Goal: Task Accomplishment & Management: Use online tool/utility

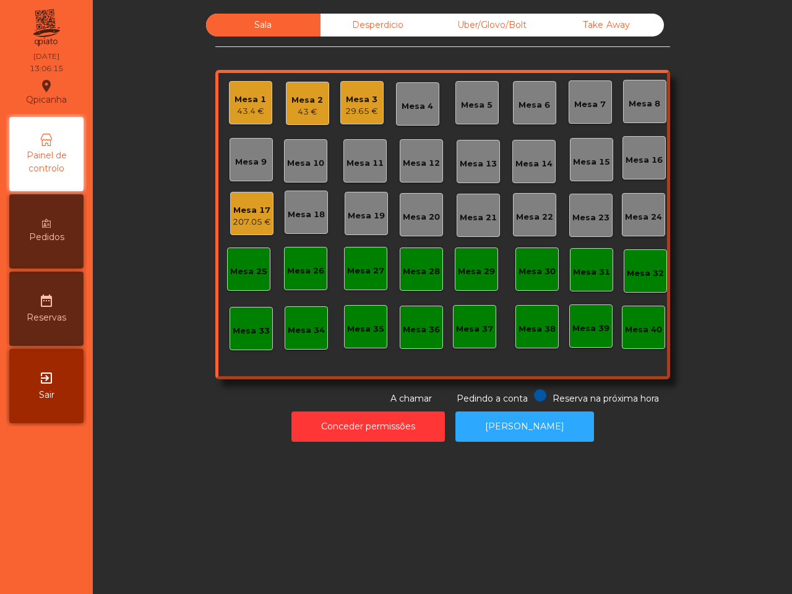
click at [295, 110] on div "43 €" at bounding box center [308, 112] width 32 height 12
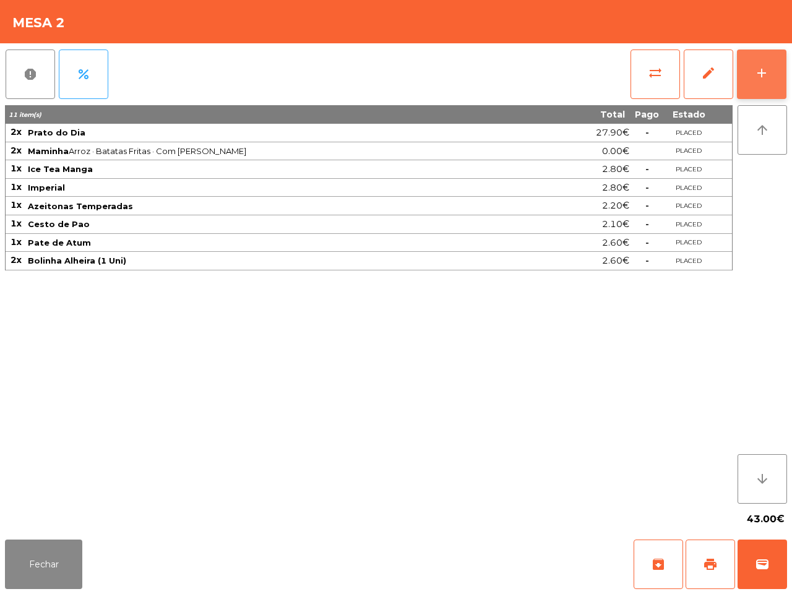
click at [757, 82] on button "add" at bounding box center [762, 75] width 50 height 50
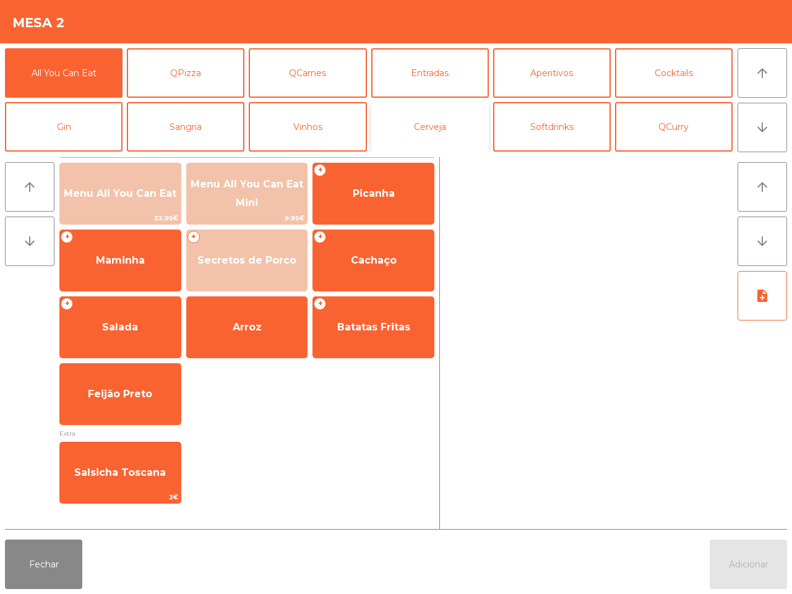
click at [453, 126] on button "Cerveja" at bounding box center [430, 127] width 118 height 50
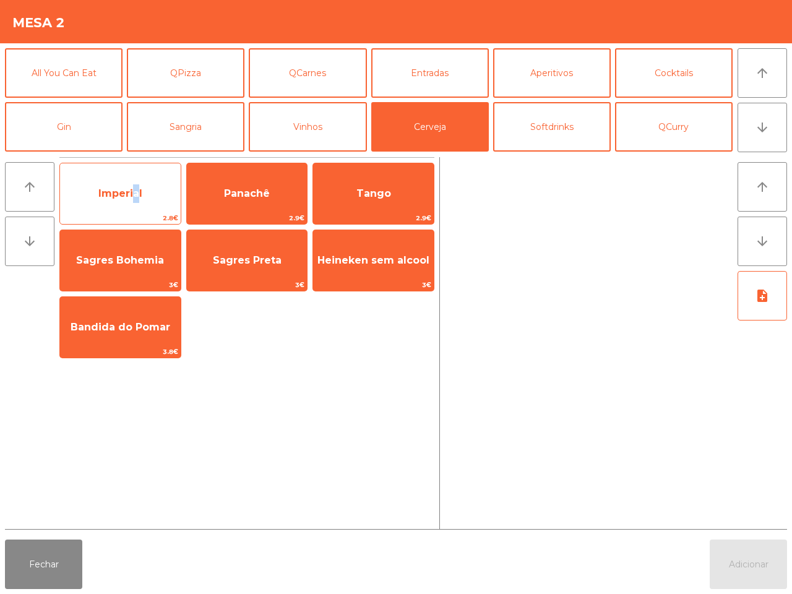
click at [132, 181] on span "Imperial" at bounding box center [120, 193] width 121 height 33
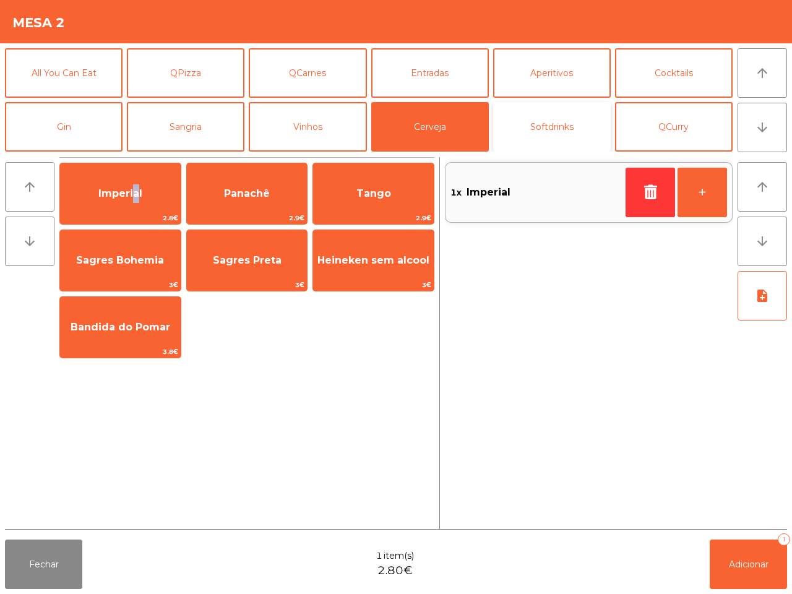
click at [536, 119] on button "Softdrinks" at bounding box center [552, 127] width 118 height 50
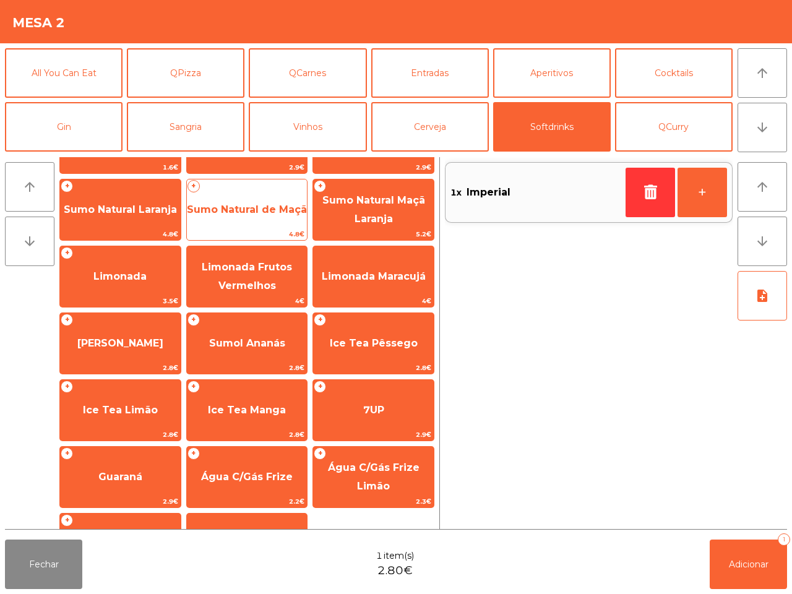
scroll to position [101, 0]
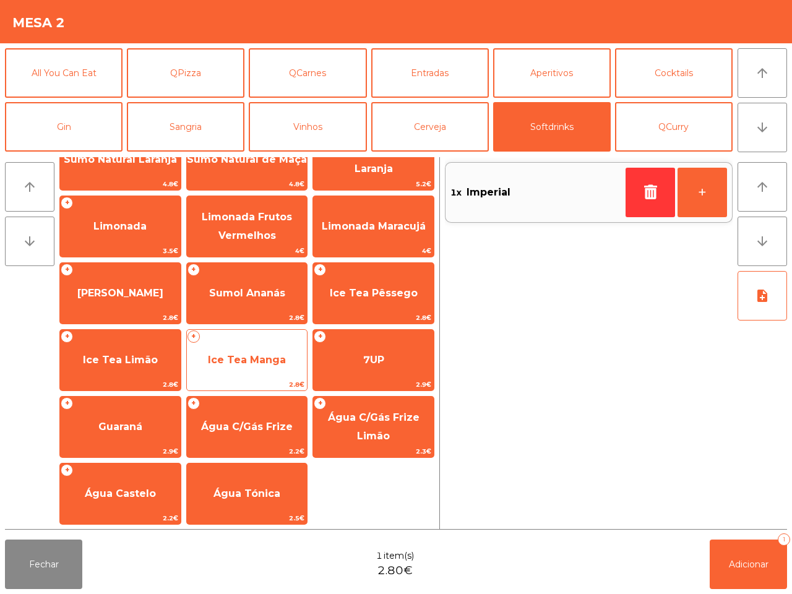
click at [261, 357] on span "Ice Tea Manga" at bounding box center [247, 360] width 78 height 12
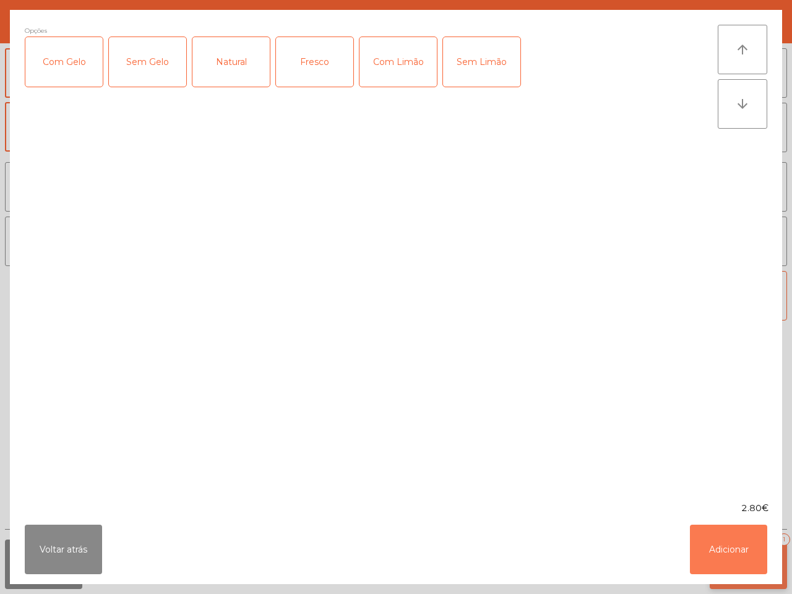
click at [732, 553] on button "Adicionar" at bounding box center [728, 550] width 77 height 50
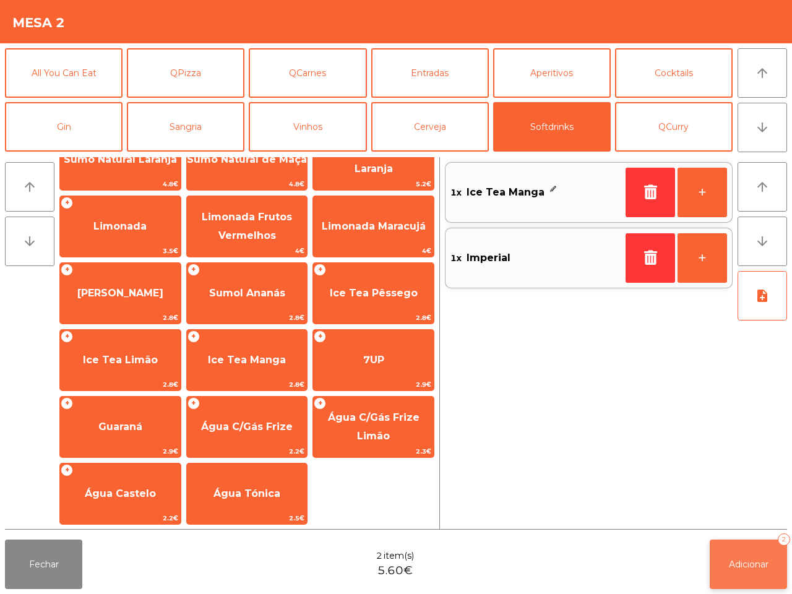
click at [741, 560] on span "Adicionar" at bounding box center [749, 564] width 40 height 11
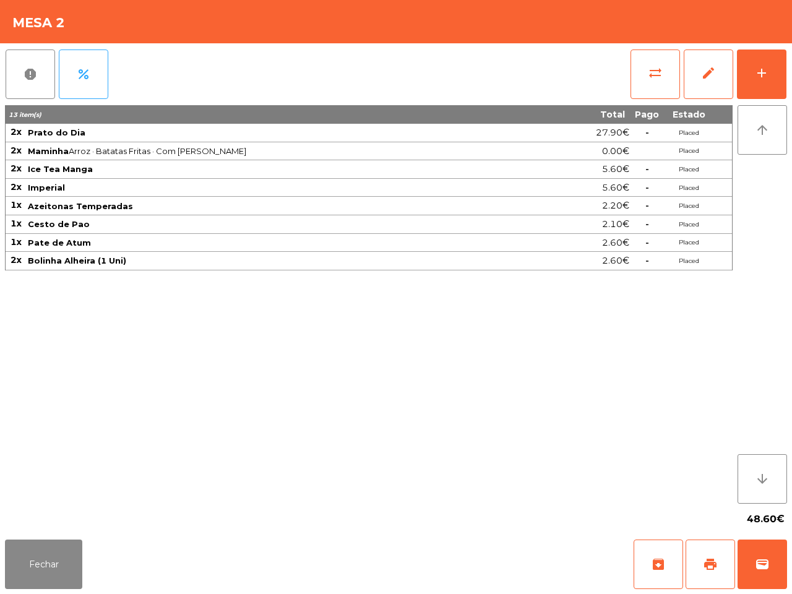
drag, startPoint x: 243, startPoint y: 526, endPoint x: 130, endPoint y: 542, distance: 114.3
click at [232, 530] on div "48.60€" at bounding box center [396, 519] width 782 height 31
click at [50, 573] on button "Fechar" at bounding box center [43, 565] width 77 height 50
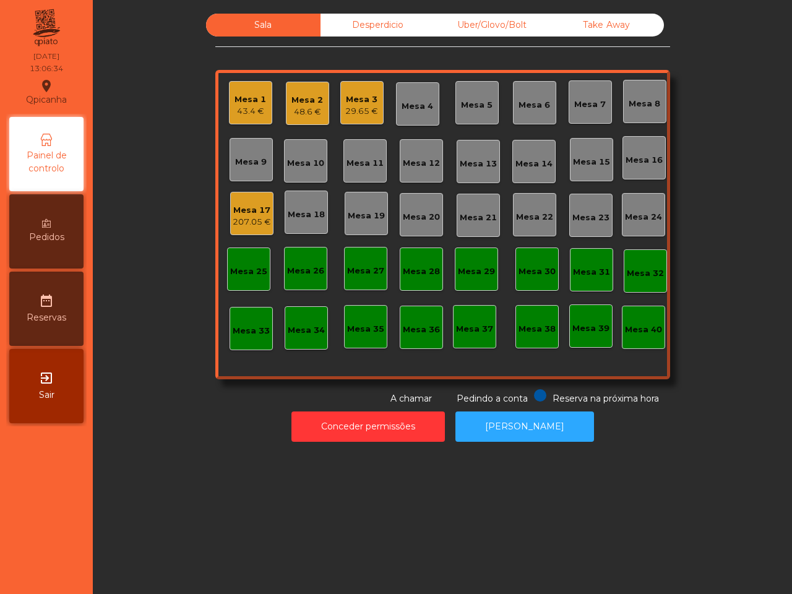
click at [230, 162] on div "Mesa 9" at bounding box center [251, 159] width 43 height 43
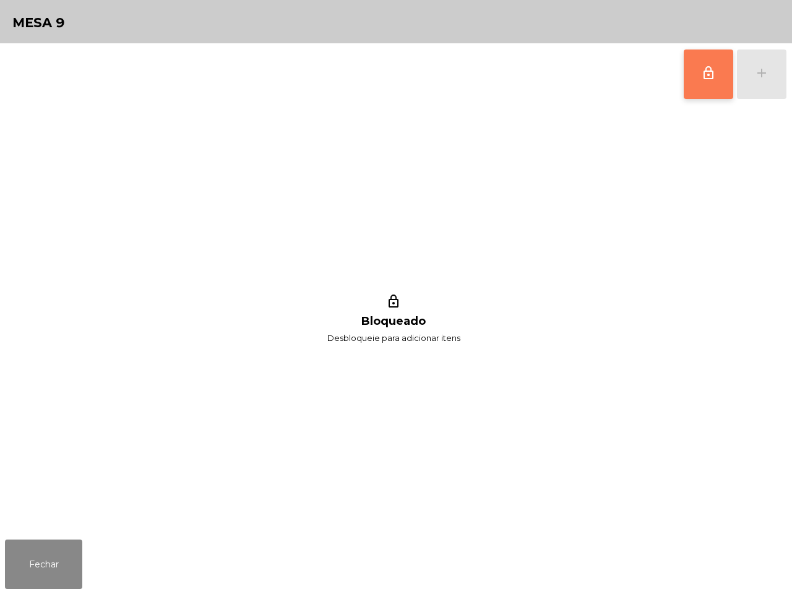
click at [710, 63] on button "lock_outline" at bounding box center [709, 75] width 50 height 50
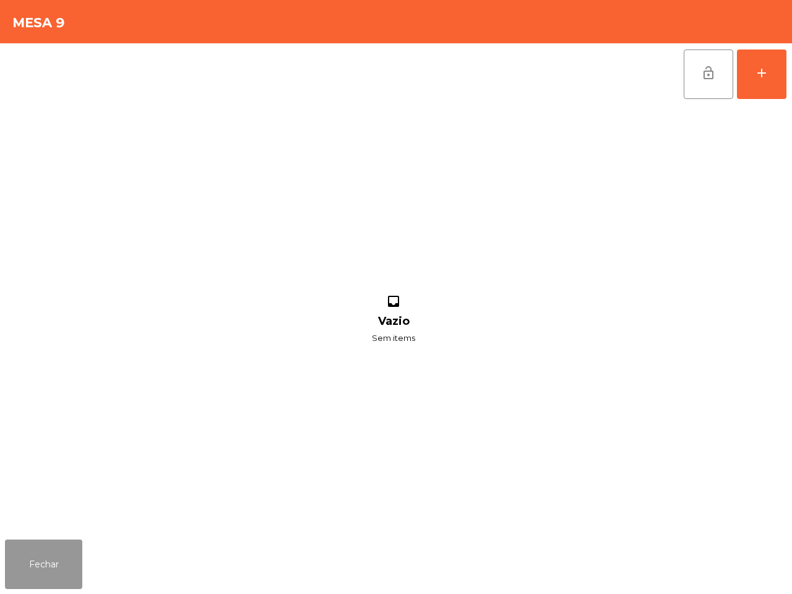
click at [39, 574] on button "Fechar" at bounding box center [43, 565] width 77 height 50
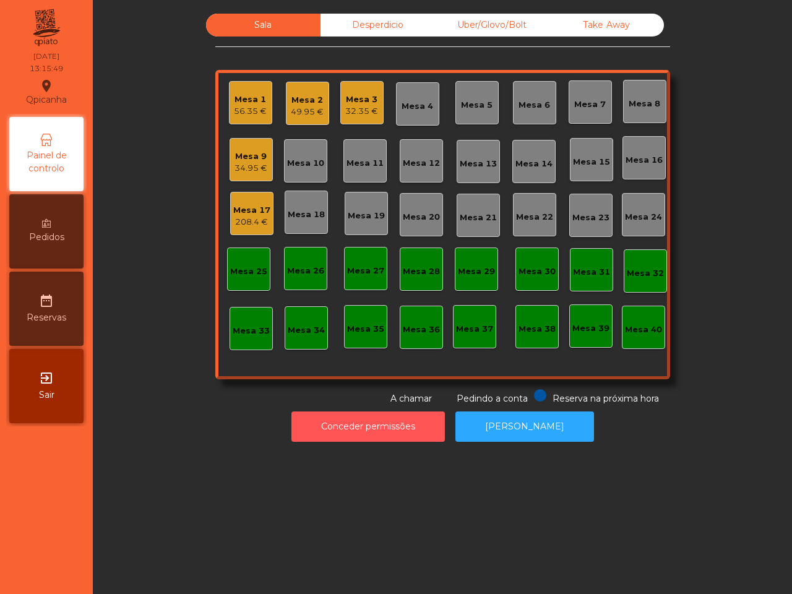
click at [305, 409] on div "Conceder permissões Abrir [PERSON_NAME]" at bounding box center [443, 426] width 666 height 43
click at [296, 104] on div "Mesa 2" at bounding box center [307, 100] width 33 height 12
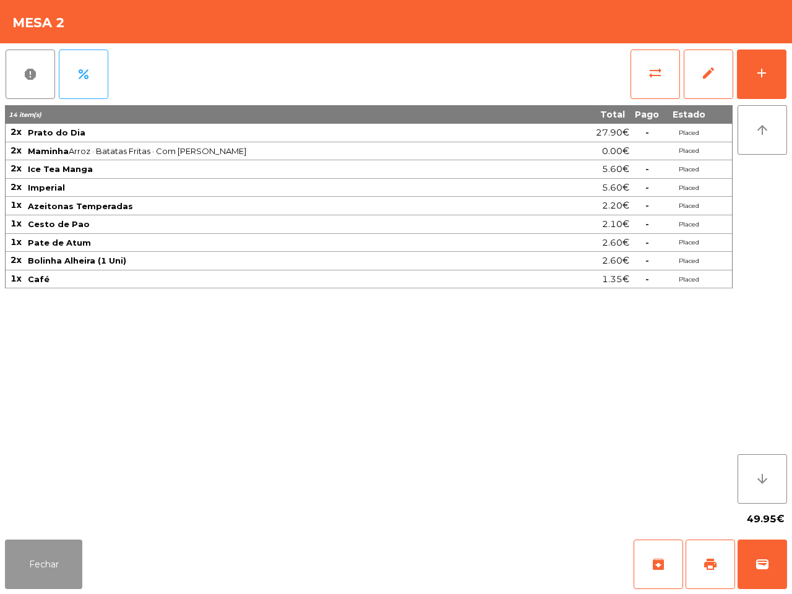
drag, startPoint x: 42, startPoint y: 557, endPoint x: 146, endPoint y: 530, distance: 107.3
click at [48, 557] on button "Fechar" at bounding box center [43, 565] width 77 height 50
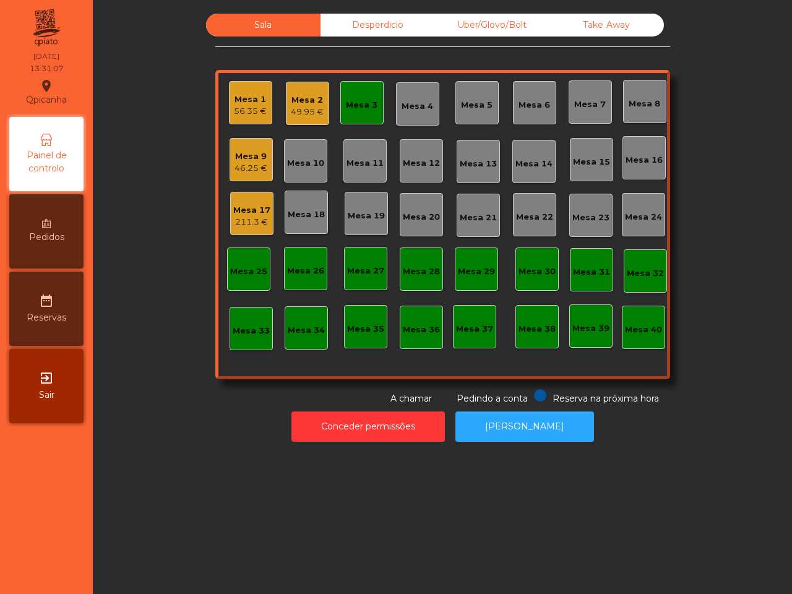
click at [298, 107] on div "49.95 €" at bounding box center [307, 112] width 33 height 12
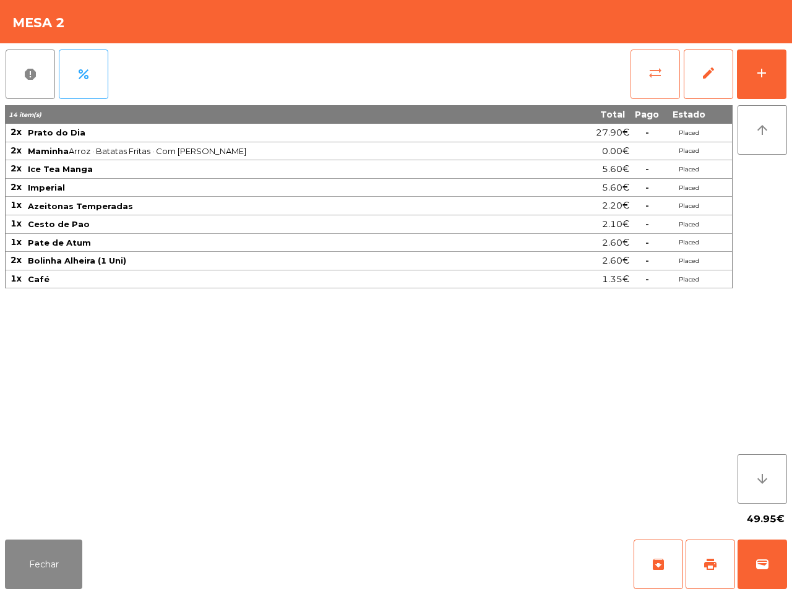
click at [660, 74] on span "sync_alt" at bounding box center [655, 73] width 15 height 15
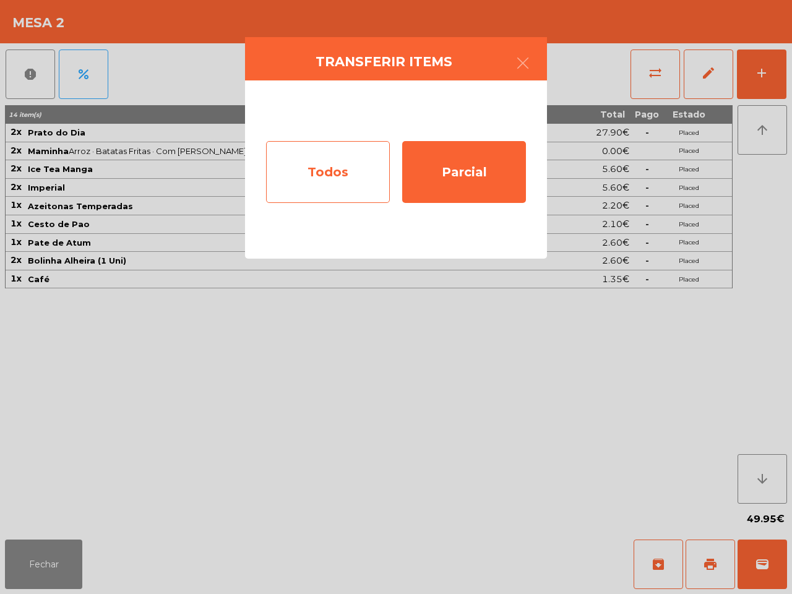
click at [338, 176] on div "Todos" at bounding box center [328, 172] width 124 height 62
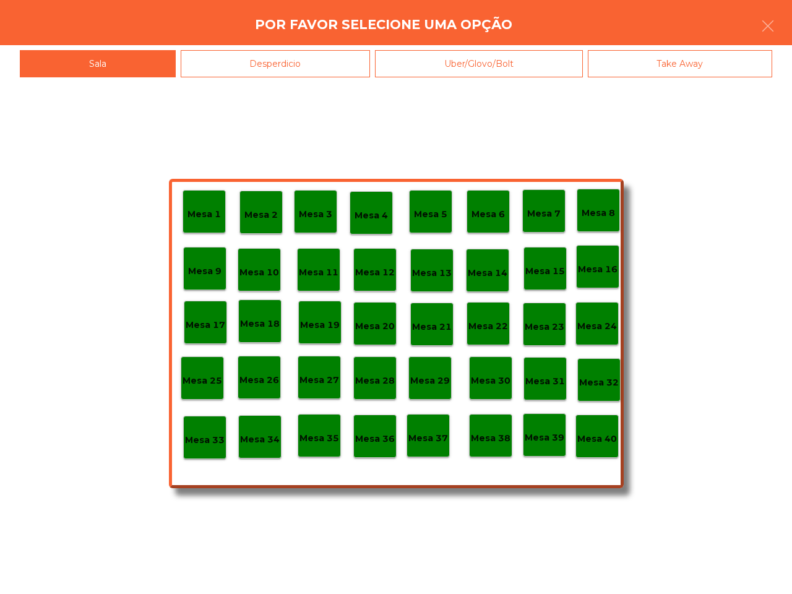
click at [593, 447] on div "Mesa 40" at bounding box center [597, 436] width 43 height 43
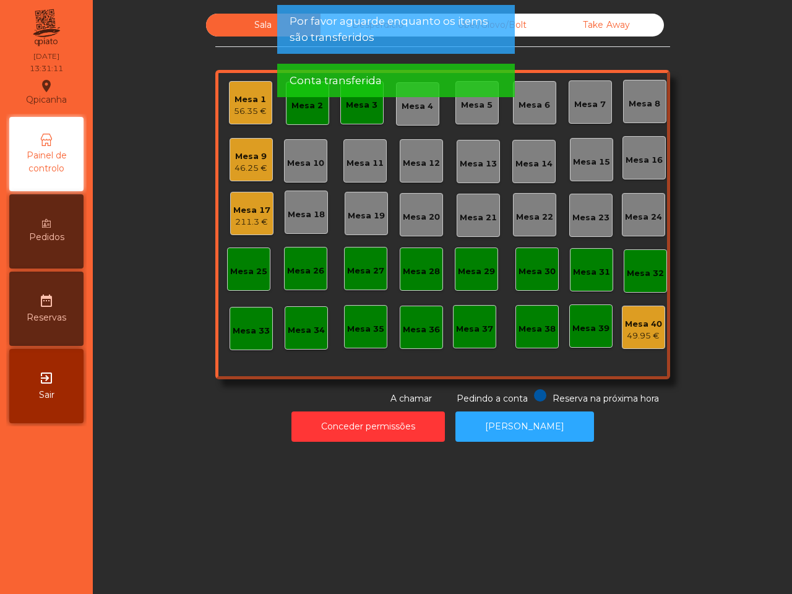
click at [292, 104] on app-alert "Por favor aguarde enquanto os items são transferidos Conta transferida" at bounding box center [396, 56] width 238 height 102
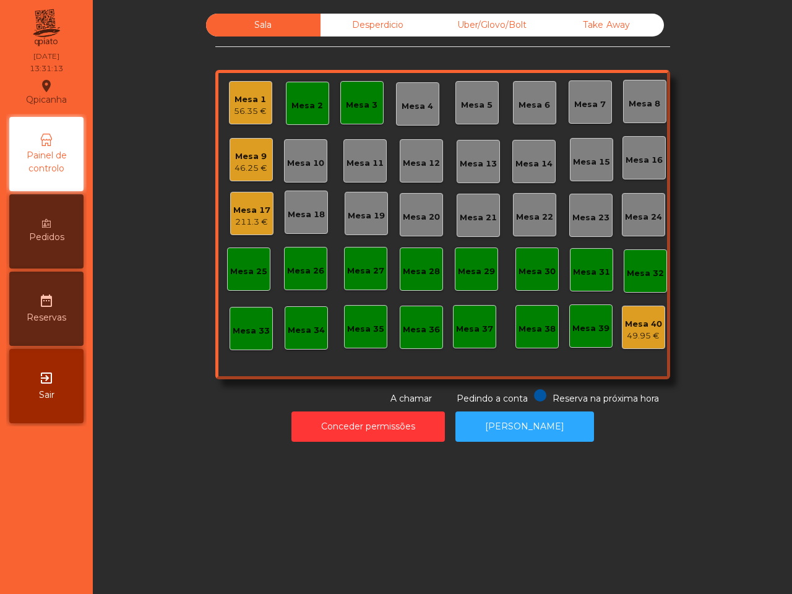
click at [308, 97] on div "Mesa 2" at bounding box center [308, 103] width 32 height 17
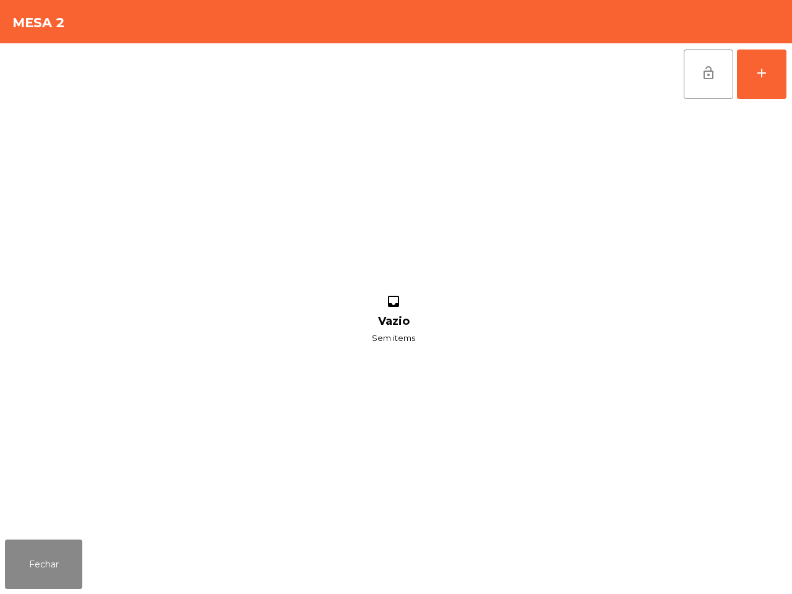
click at [706, 67] on span "lock_open" at bounding box center [708, 73] width 15 height 15
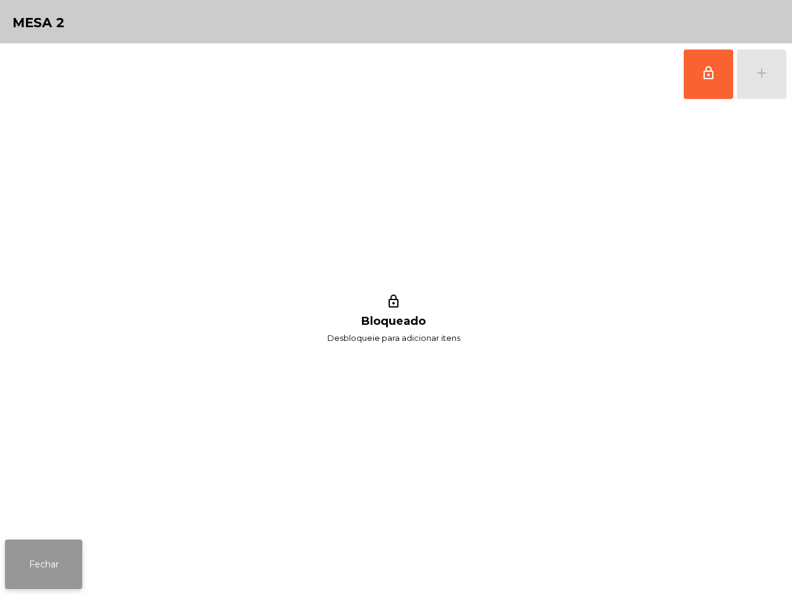
click at [31, 556] on button "Fechar" at bounding box center [43, 565] width 77 height 50
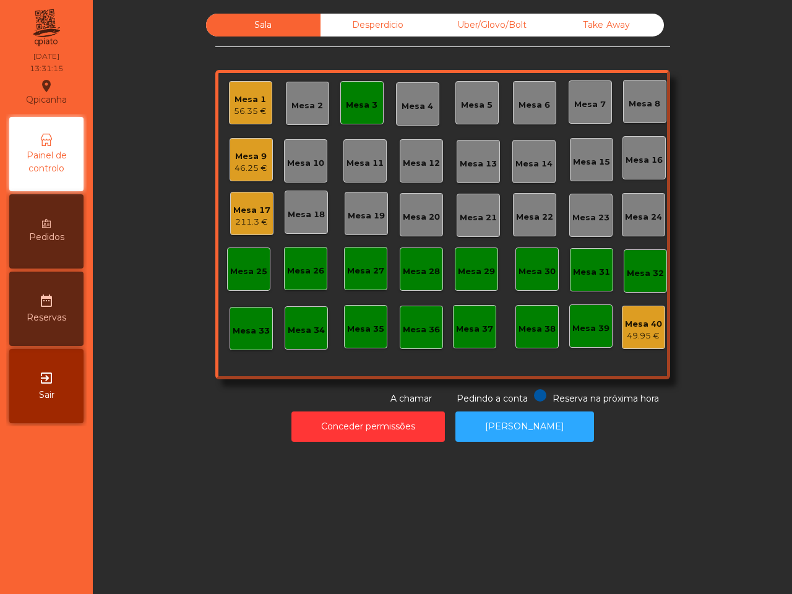
click at [347, 97] on div "Mesa 3" at bounding box center [362, 102] width 32 height 17
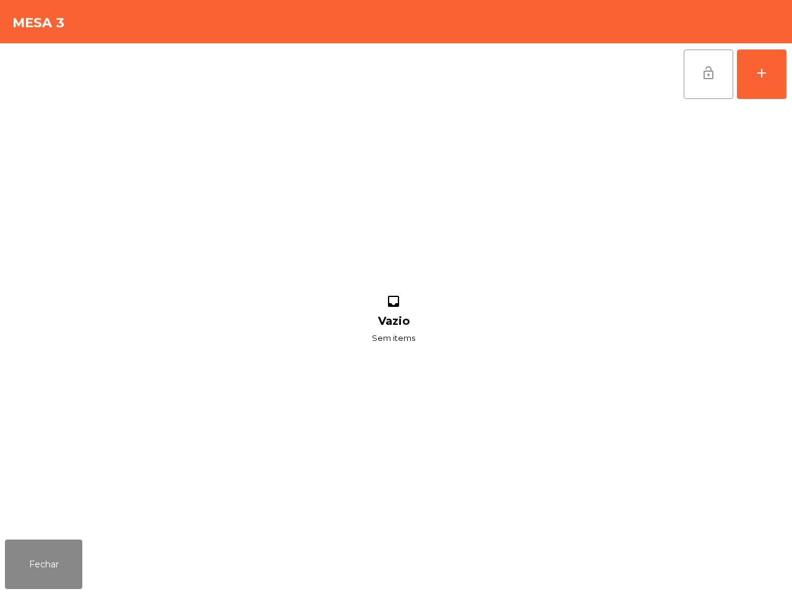
click at [689, 70] on button "lock_open" at bounding box center [709, 75] width 50 height 50
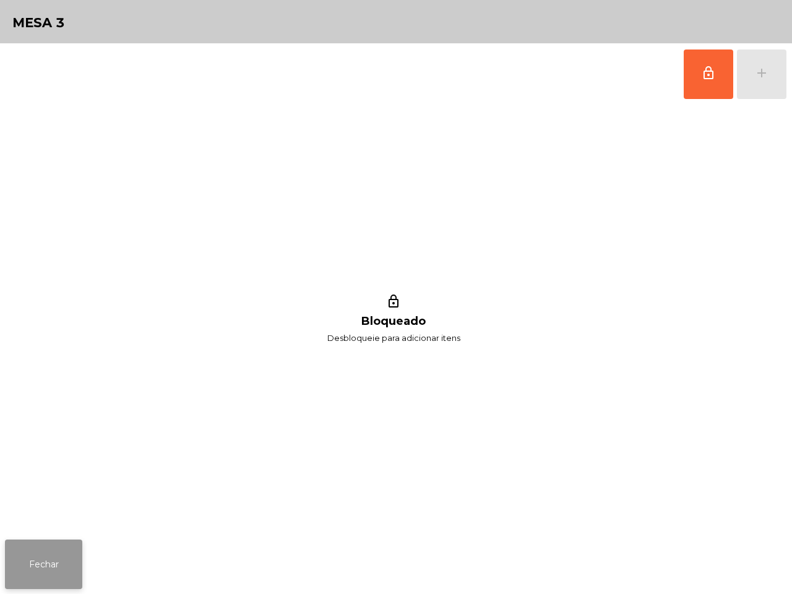
click at [69, 547] on button "Fechar" at bounding box center [43, 565] width 77 height 50
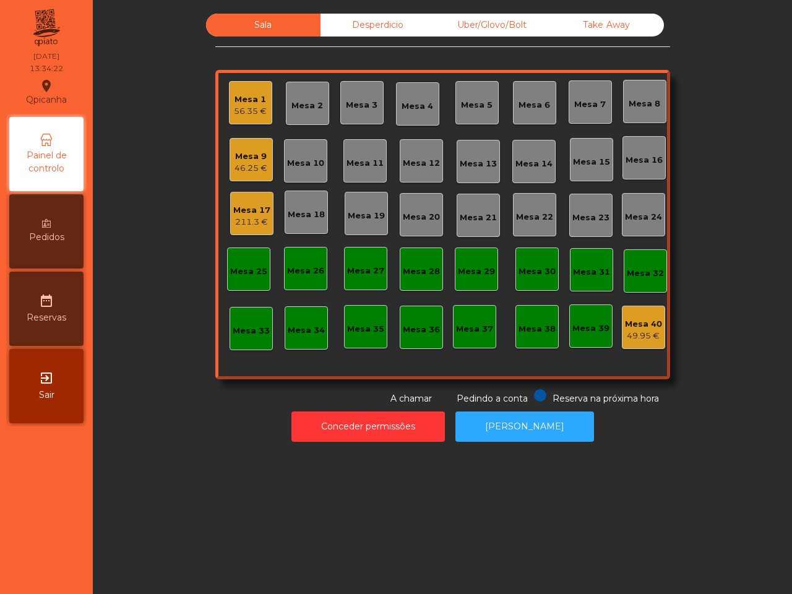
click at [350, 326] on div "Mesa 35" at bounding box center [365, 329] width 37 height 12
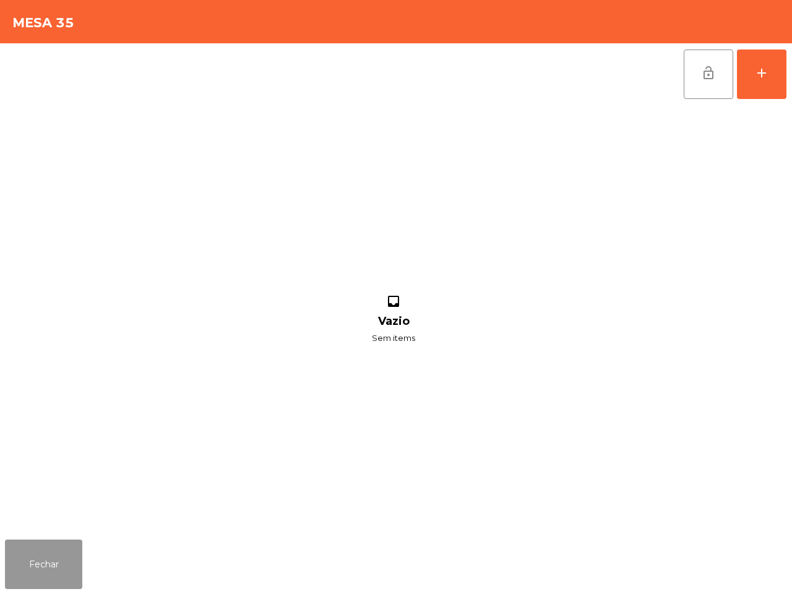
drag, startPoint x: 45, startPoint y: 549, endPoint x: 59, endPoint y: 519, distance: 33.5
click at [51, 555] on button "Fechar" at bounding box center [43, 565] width 77 height 50
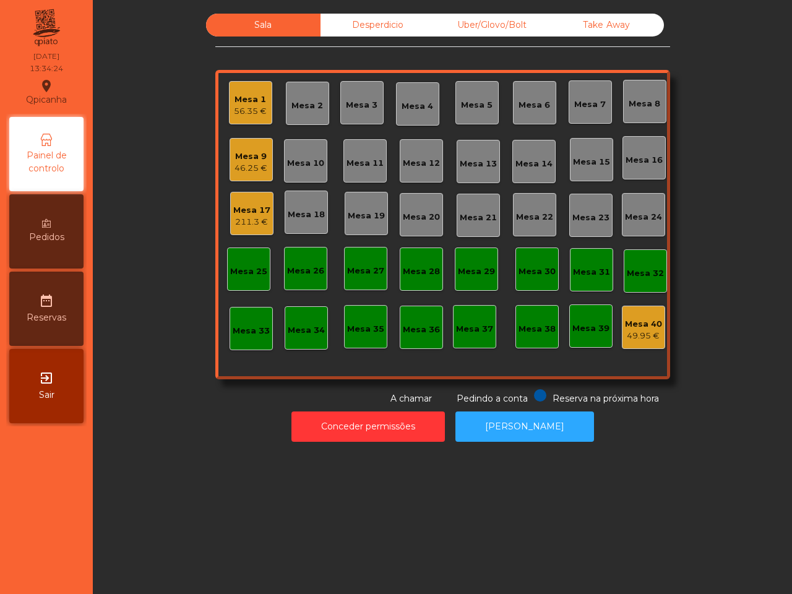
click at [244, 216] on div "211.3 €" at bounding box center [251, 222] width 37 height 12
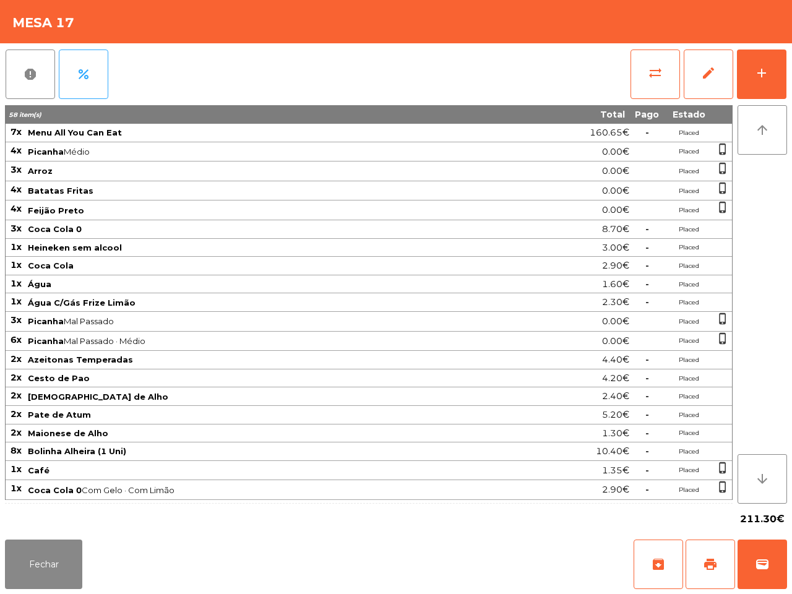
scroll to position [2, 0]
drag, startPoint x: 73, startPoint y: 547, endPoint x: 87, endPoint y: 540, distance: 15.2
click at [73, 546] on button "Fechar" at bounding box center [43, 565] width 77 height 50
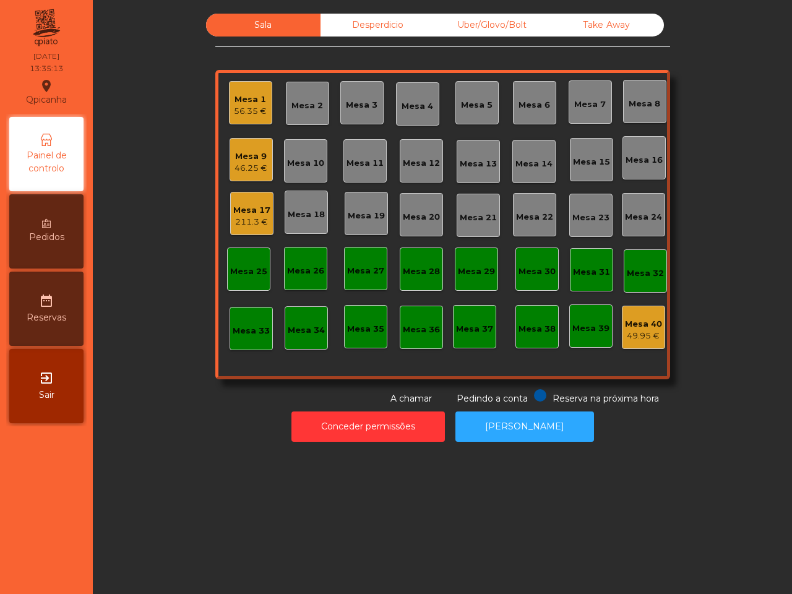
click at [243, 217] on div "211.3 €" at bounding box center [251, 222] width 37 height 12
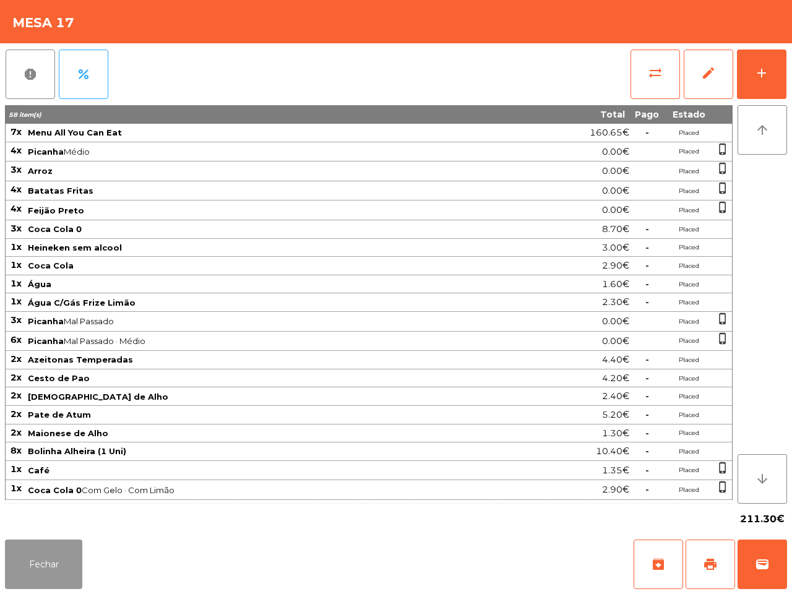
click at [57, 557] on button "Fechar" at bounding box center [43, 565] width 77 height 50
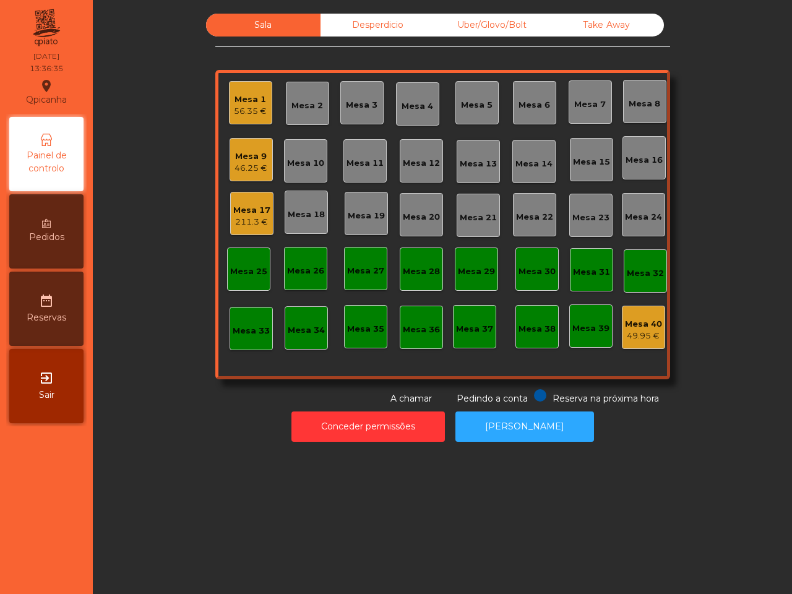
click at [241, 109] on div "56.35 €" at bounding box center [250, 111] width 33 height 12
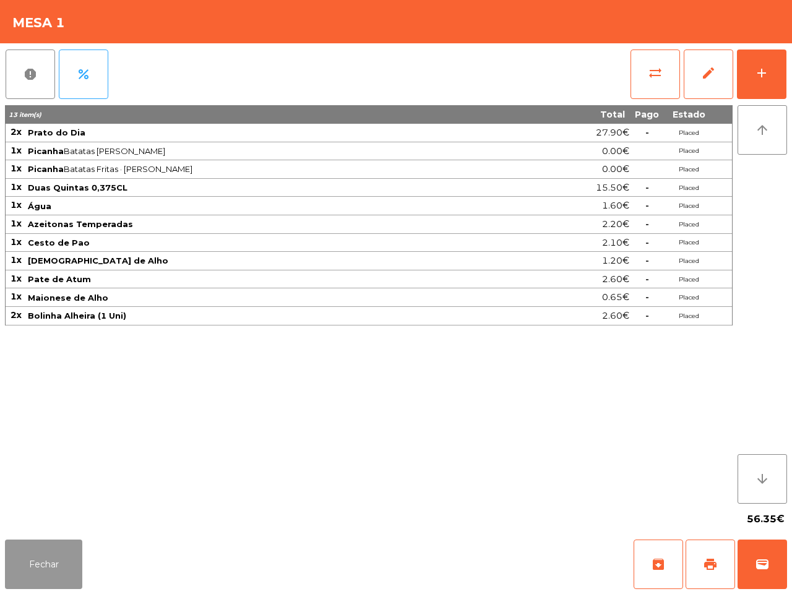
drag, startPoint x: 60, startPoint y: 561, endPoint x: 72, endPoint y: 558, distance: 12.9
click at [61, 561] on button "Fechar" at bounding box center [43, 565] width 77 height 50
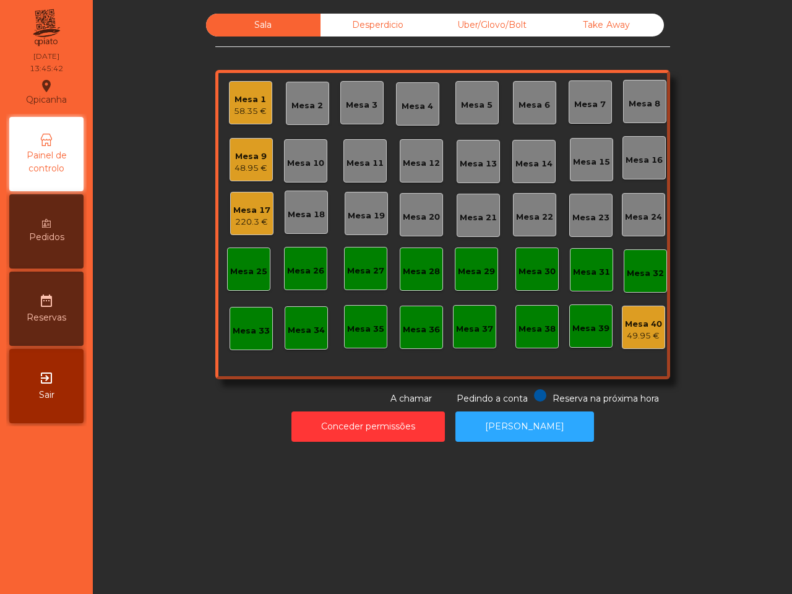
click at [244, 165] on div "48.95 €" at bounding box center [251, 168] width 33 height 12
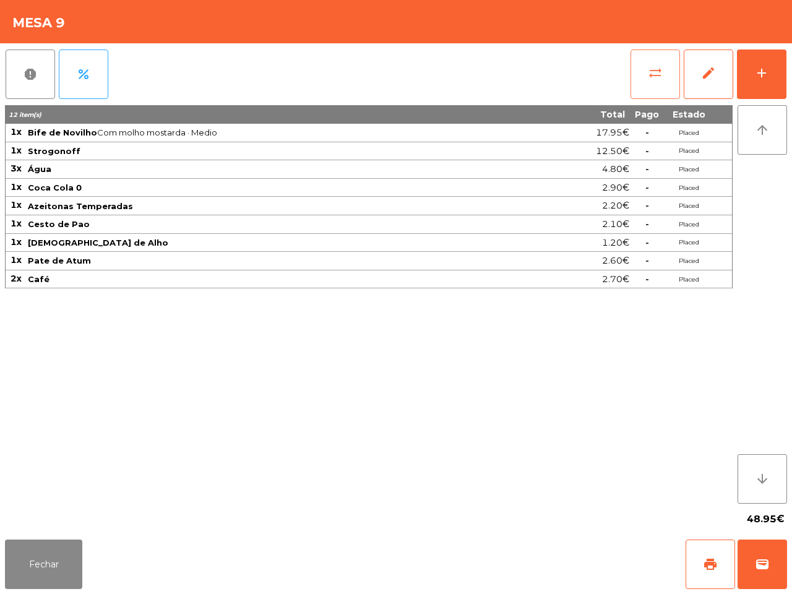
click at [645, 72] on button "sync_alt" at bounding box center [656, 75] width 50 height 50
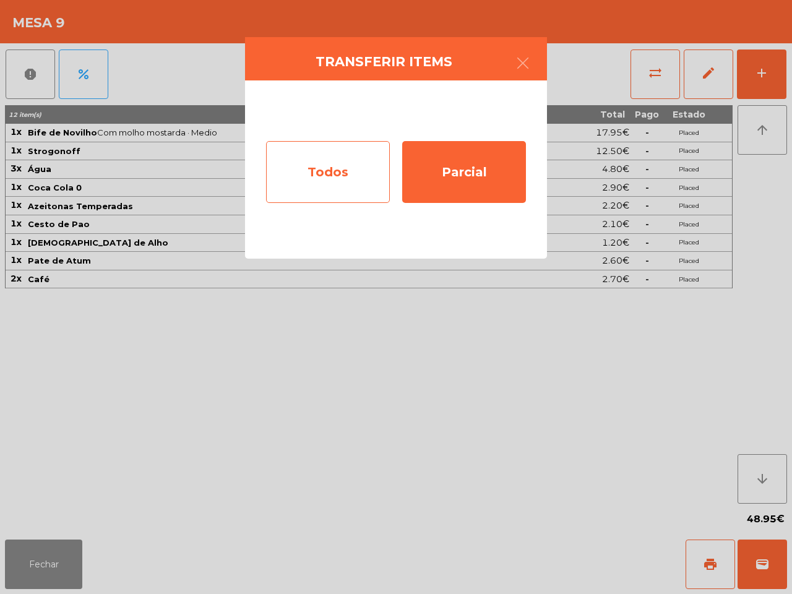
click at [316, 166] on div "Todos" at bounding box center [328, 172] width 124 height 62
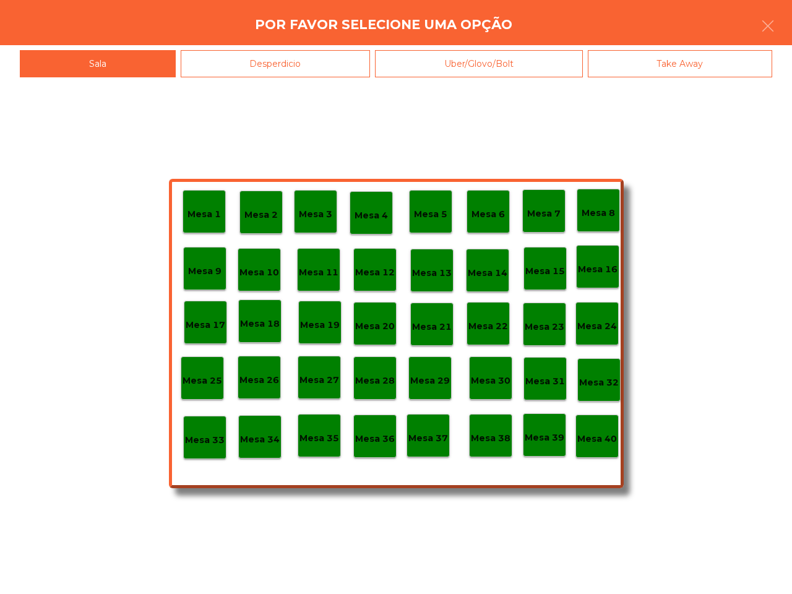
click at [574, 427] on div "Mesa 1 Mesa 2 Mesa 3 Mesa 4 Mesa 5 Mesa 6 Mesa 7 Mesa 8 [GEOGRAPHIC_DATA] 9 [GE…" at bounding box center [396, 333] width 455 height 309
click at [589, 434] on p "Mesa 40" at bounding box center [597, 439] width 40 height 14
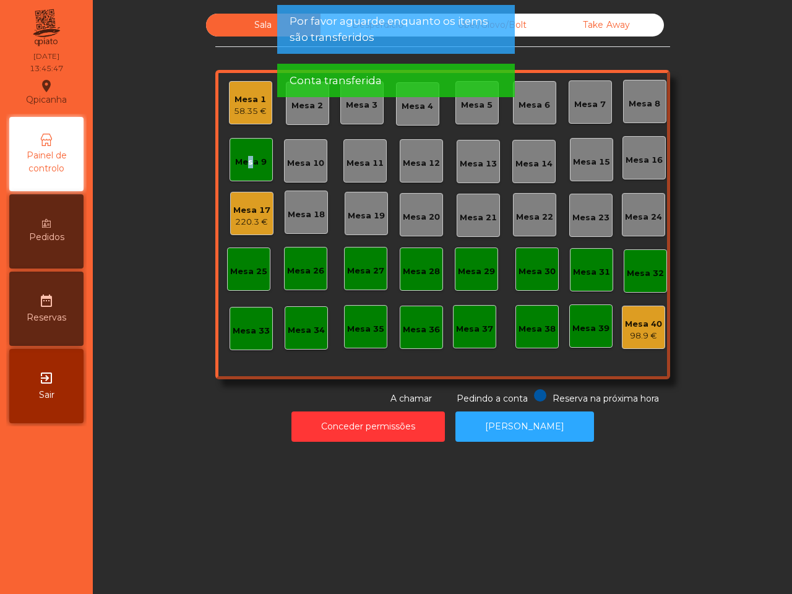
click at [240, 167] on div "Mesa 9" at bounding box center [251, 162] width 32 height 12
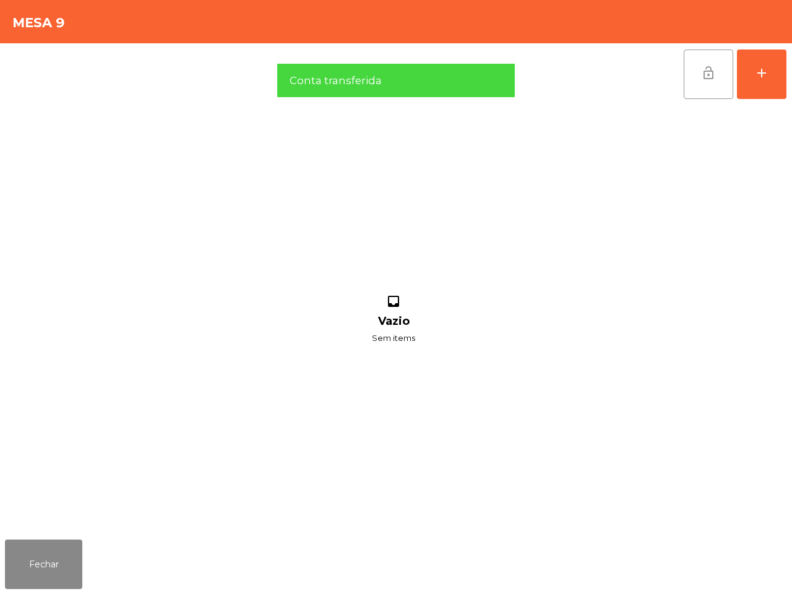
click at [711, 77] on span "lock_open" at bounding box center [708, 73] width 15 height 15
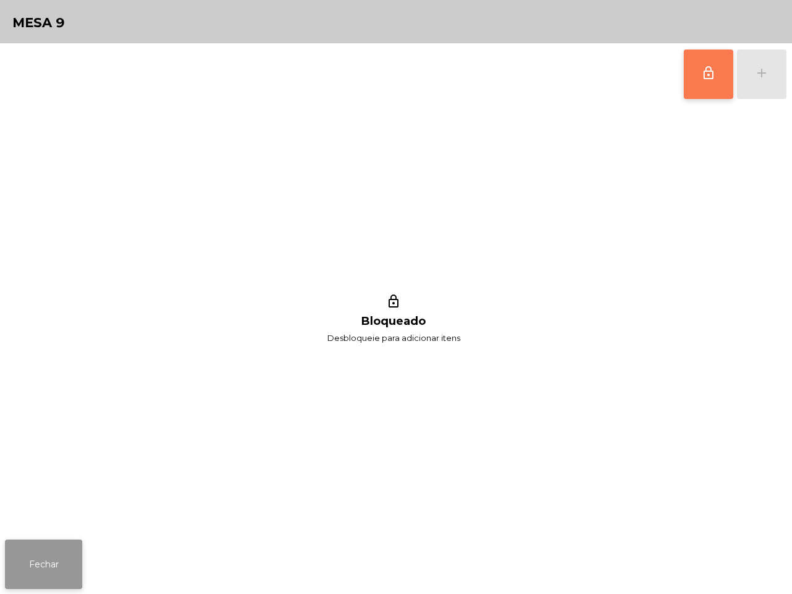
click at [53, 576] on button "Fechar" at bounding box center [43, 565] width 77 height 50
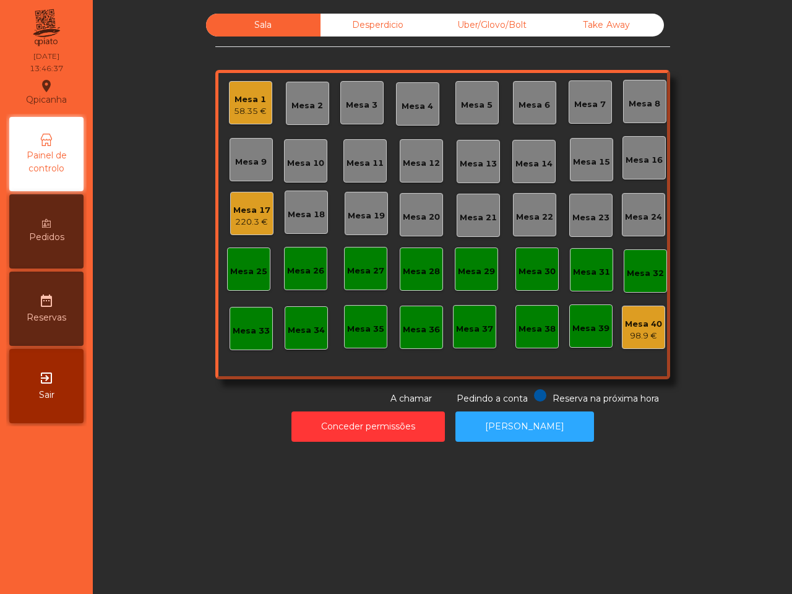
click at [246, 211] on div "Mesa 17" at bounding box center [251, 210] width 37 height 12
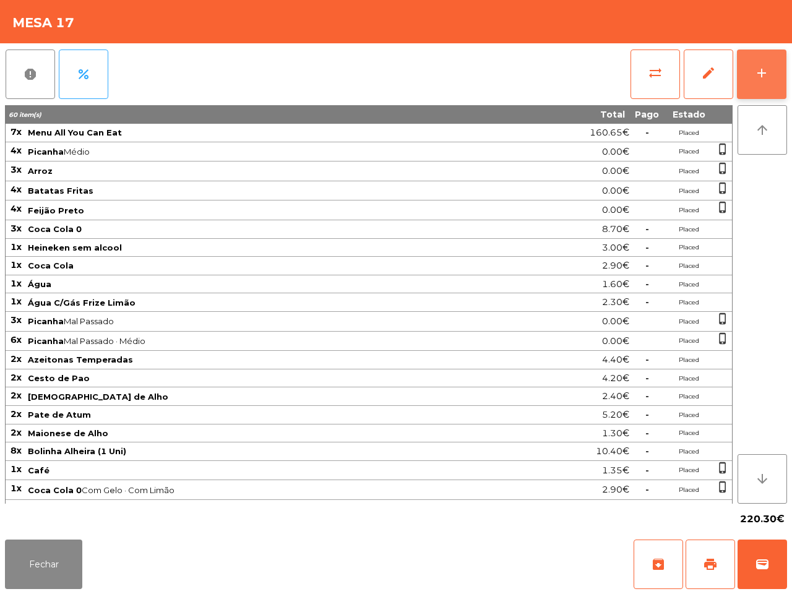
click at [748, 72] on button "add" at bounding box center [762, 75] width 50 height 50
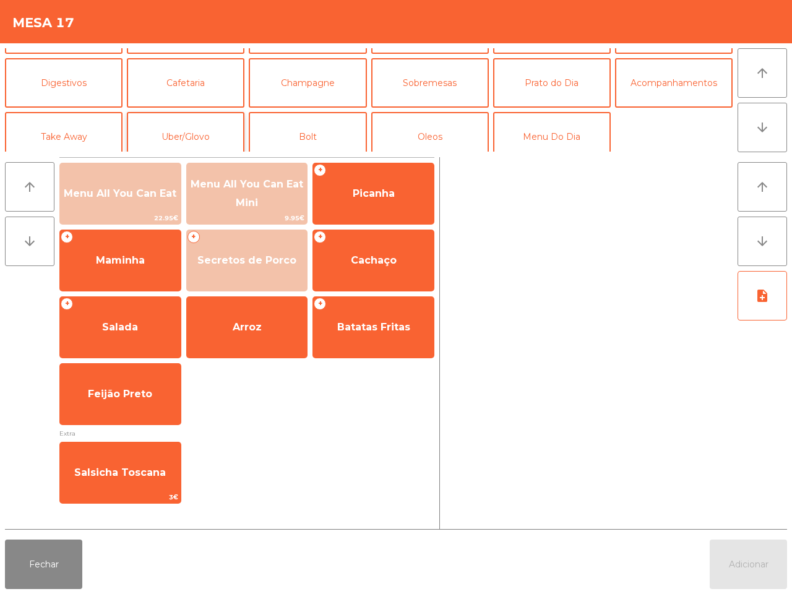
scroll to position [107, 0]
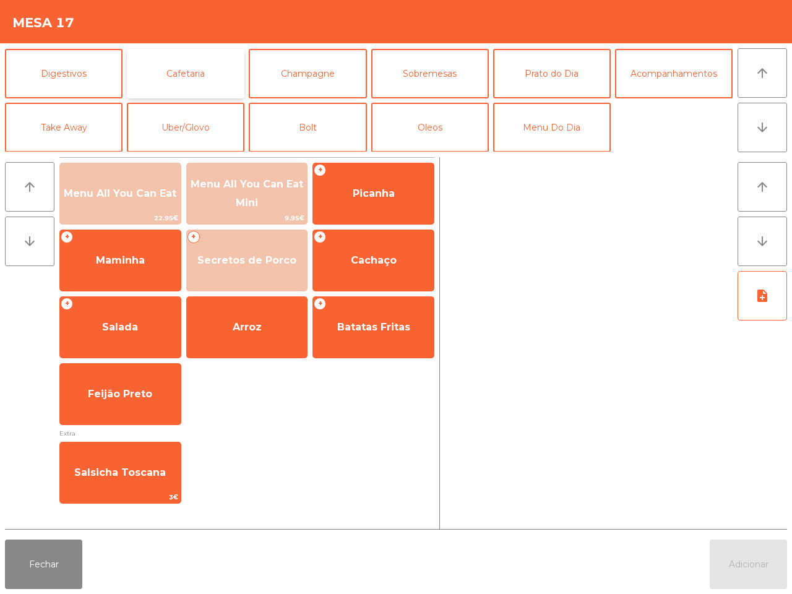
click at [161, 74] on button "Cafetaria" at bounding box center [186, 74] width 118 height 50
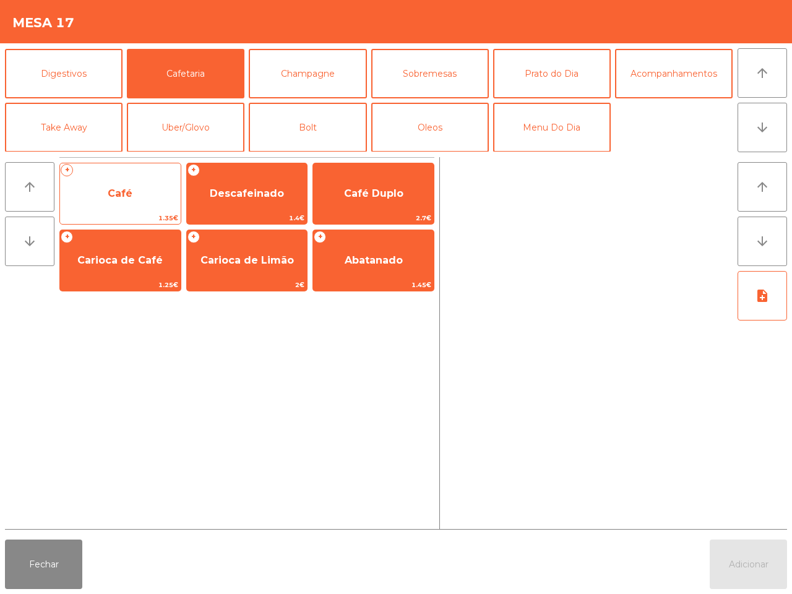
click at [131, 189] on span "Café" at bounding box center [120, 194] width 25 height 12
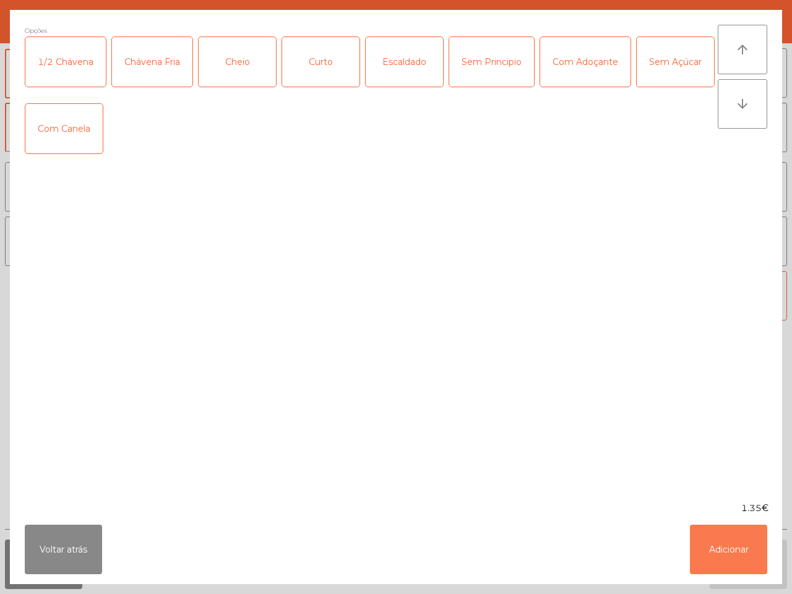
drag, startPoint x: 747, startPoint y: 552, endPoint x: 719, endPoint y: 482, distance: 76.1
click at [746, 550] on button "Adicionar" at bounding box center [728, 550] width 77 height 50
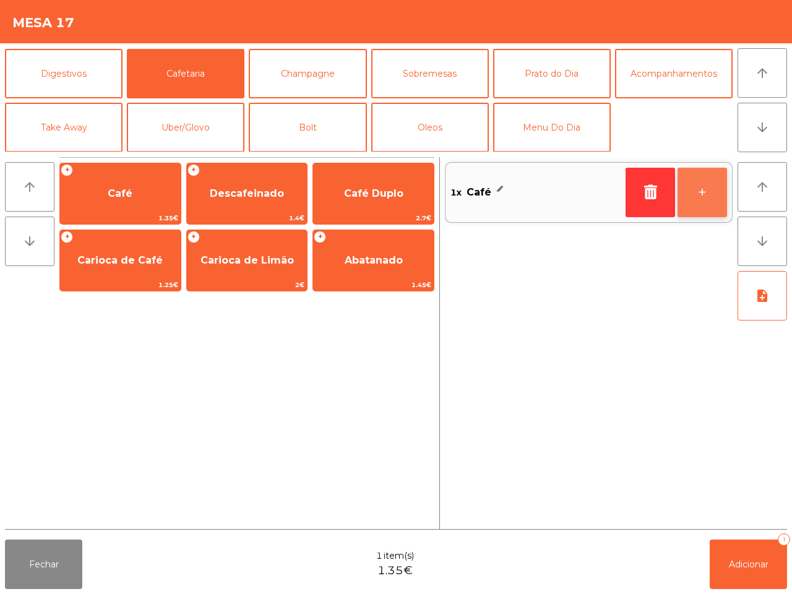
click at [706, 197] on button "+" at bounding box center [703, 193] width 50 height 50
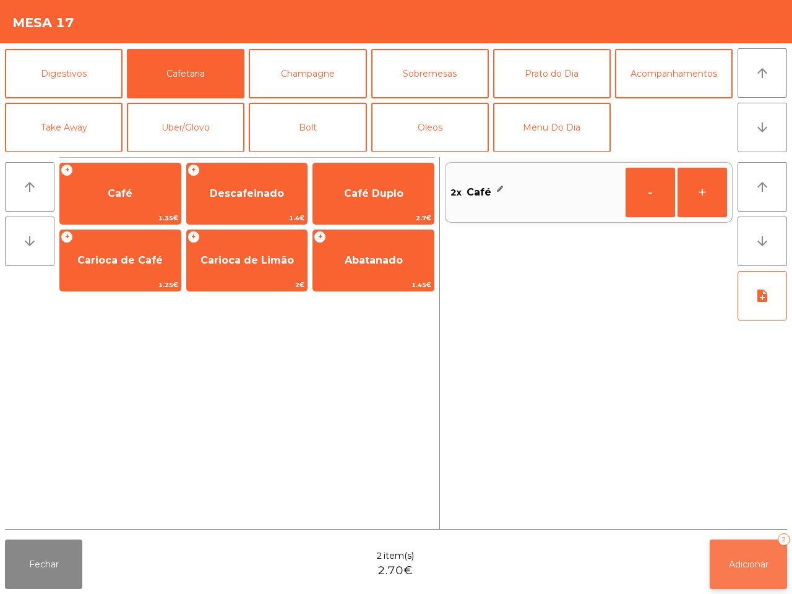
click at [735, 551] on button "Adicionar 2" at bounding box center [748, 565] width 77 height 50
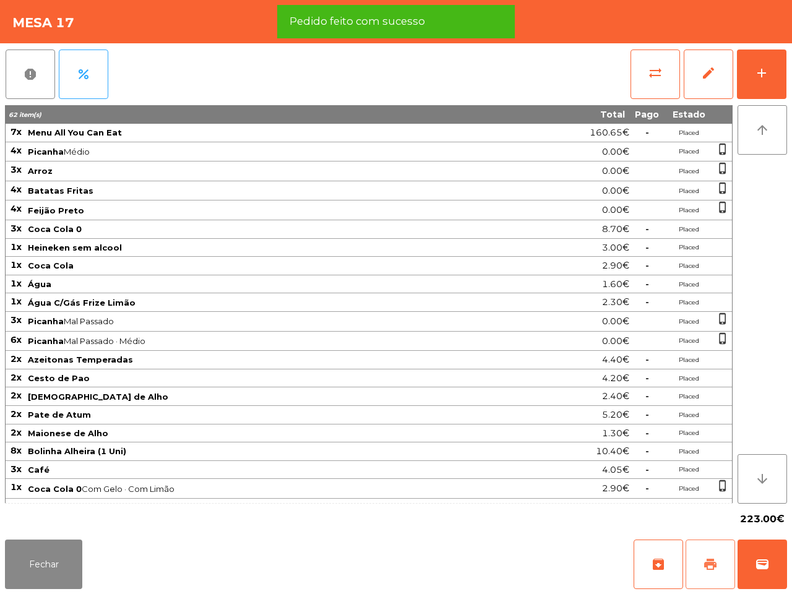
drag, startPoint x: 709, startPoint y: 555, endPoint x: 703, endPoint y: 542, distance: 14.7
click at [710, 555] on button "print" at bounding box center [711, 565] width 50 height 50
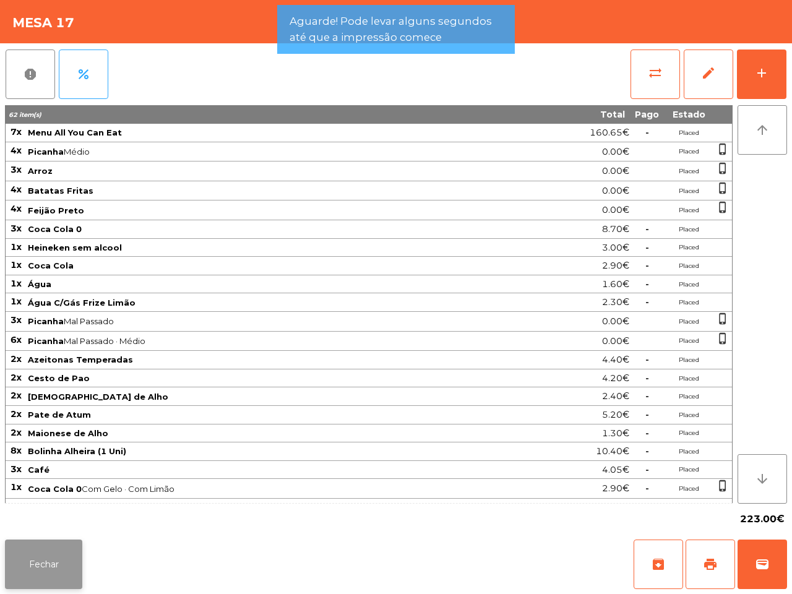
click at [42, 558] on button "Fechar" at bounding box center [43, 565] width 77 height 50
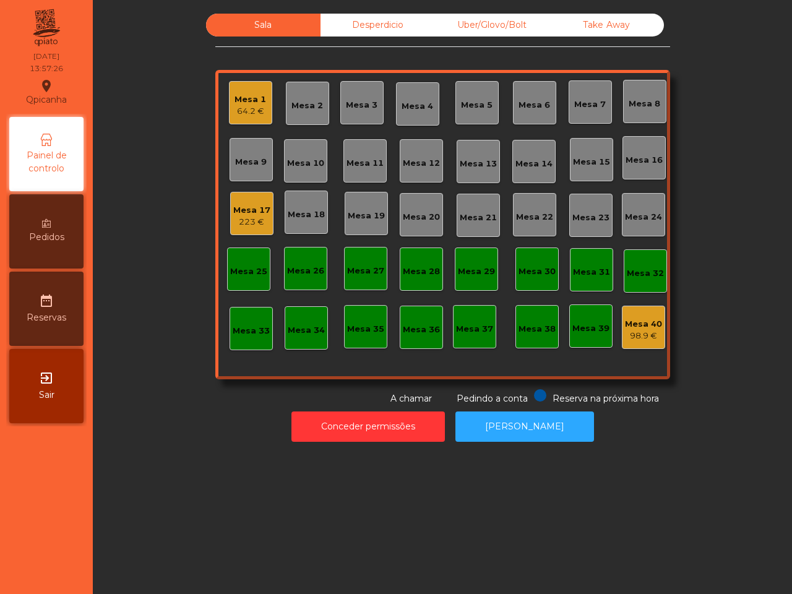
drag, startPoint x: 251, startPoint y: 469, endPoint x: 218, endPoint y: 372, distance: 102.8
click at [252, 469] on div "Sala Desperdicio Uber/Glovo/Bolt Take Away Mesa 1 64.2 € Mesa 2 Mesa 3 Mesa 4 M…" at bounding box center [442, 297] width 699 height 594
click at [246, 84] on div "Mesa 1 64.2 €" at bounding box center [250, 102] width 43 height 43
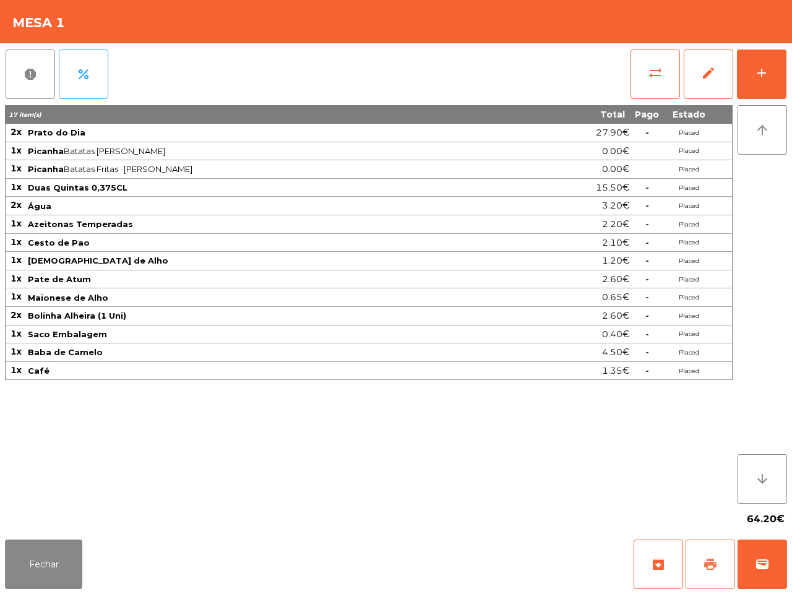
drag, startPoint x: 712, startPoint y: 574, endPoint x: 698, endPoint y: 545, distance: 32.7
click at [714, 574] on button "print" at bounding box center [711, 565] width 50 height 50
click at [59, 562] on button "Fechar" at bounding box center [43, 565] width 77 height 50
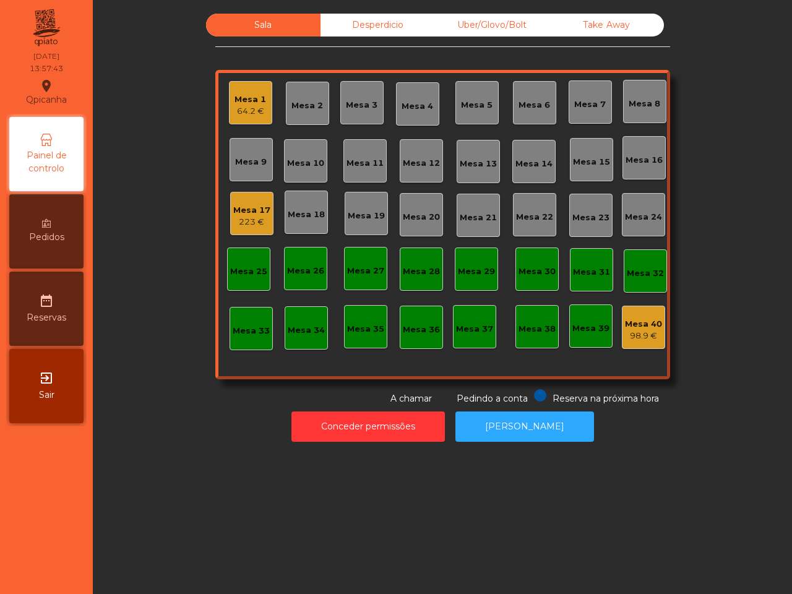
click at [252, 98] on div "Mesa 1" at bounding box center [251, 99] width 32 height 12
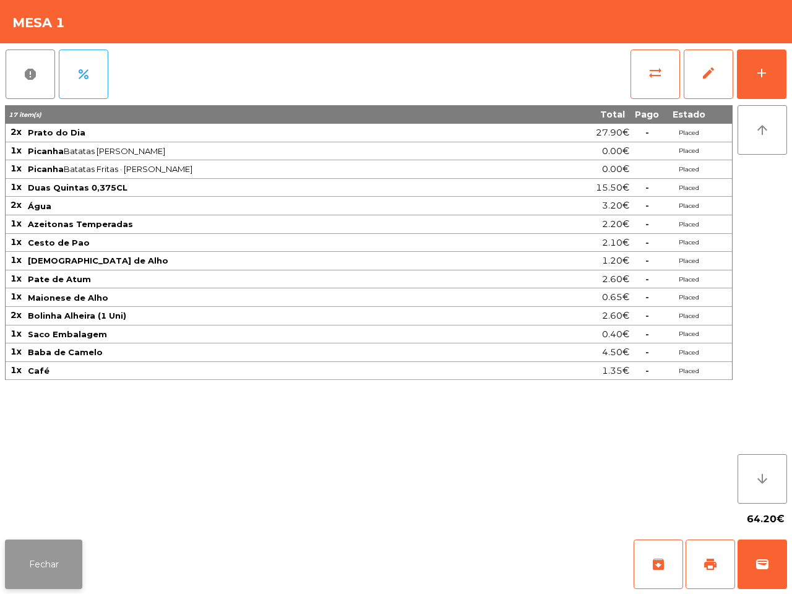
click at [66, 548] on button "Fechar" at bounding box center [43, 565] width 77 height 50
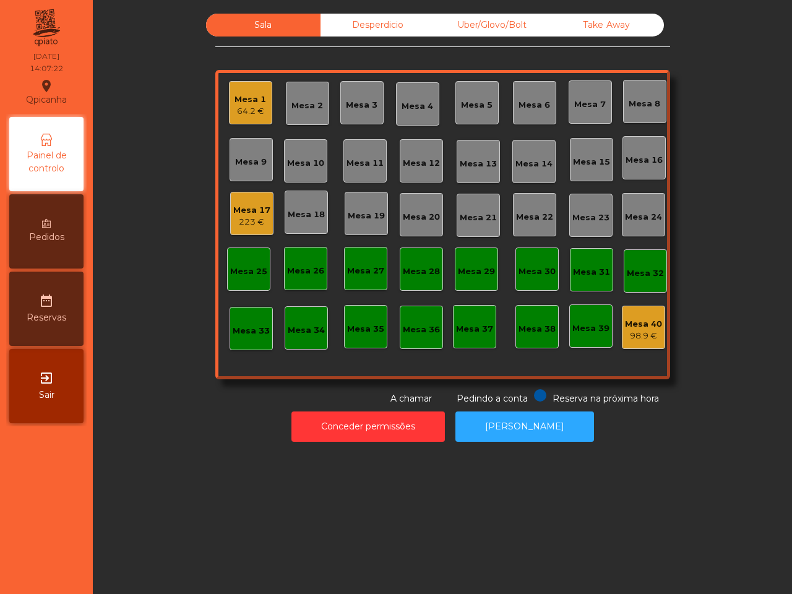
click at [238, 100] on div "Mesa 1" at bounding box center [251, 99] width 32 height 12
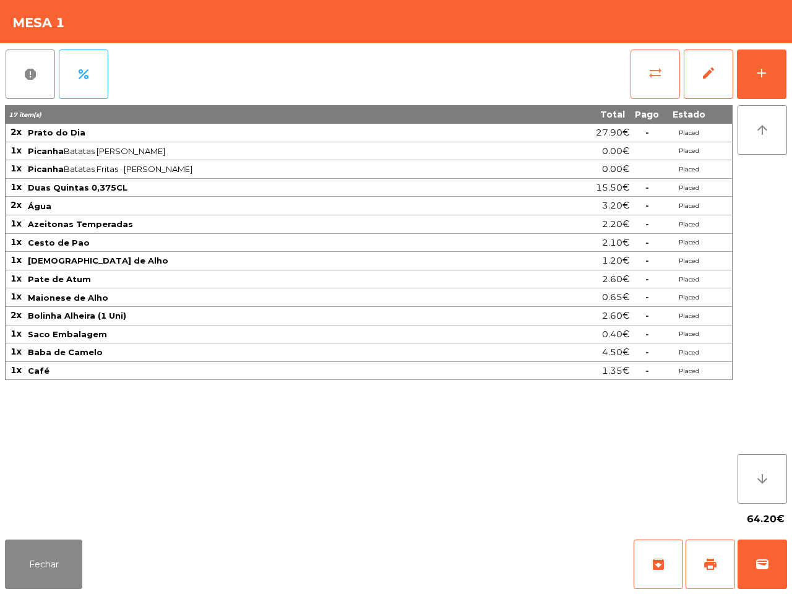
click at [644, 76] on button "sync_alt" at bounding box center [656, 75] width 50 height 50
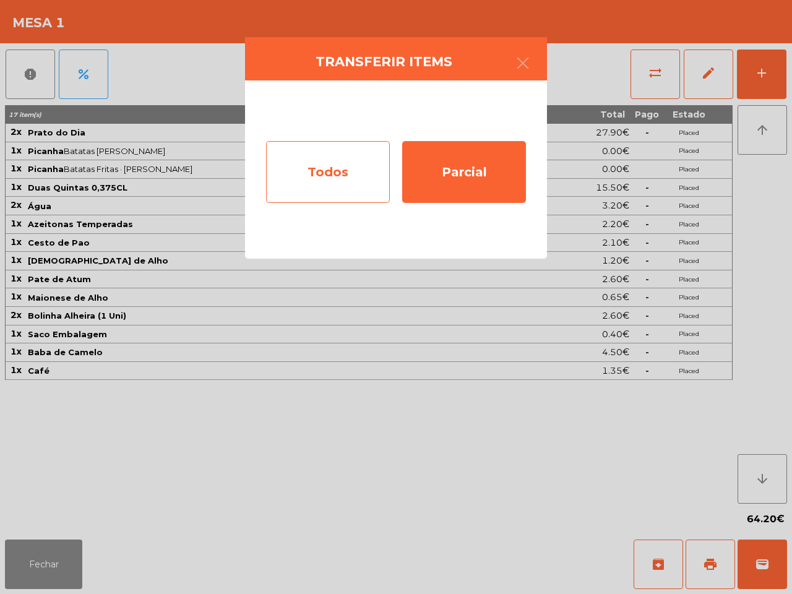
click at [340, 175] on div "Todos" at bounding box center [328, 172] width 124 height 62
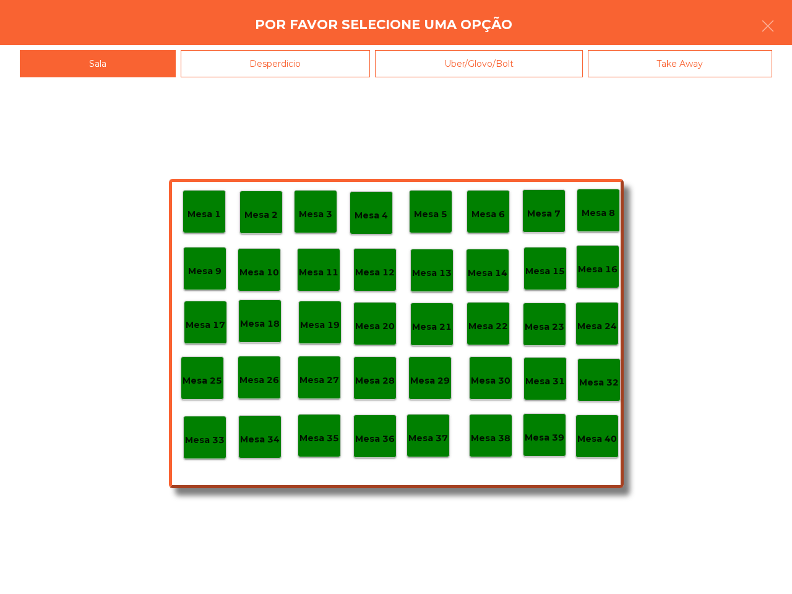
click at [591, 434] on p "Mesa 40" at bounding box center [597, 439] width 40 height 14
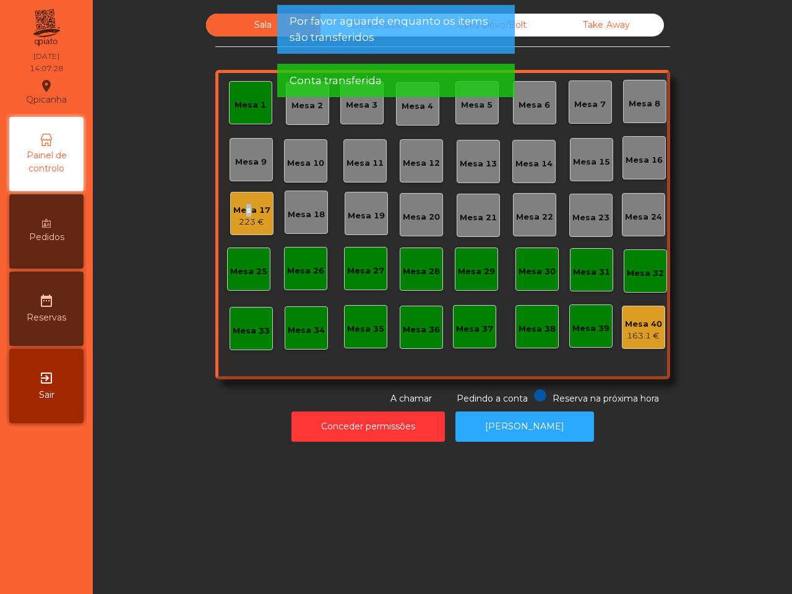
drag, startPoint x: 236, startPoint y: 205, endPoint x: 242, endPoint y: 205, distance: 6.2
click at [242, 205] on div "Mesa 17" at bounding box center [251, 210] width 37 height 12
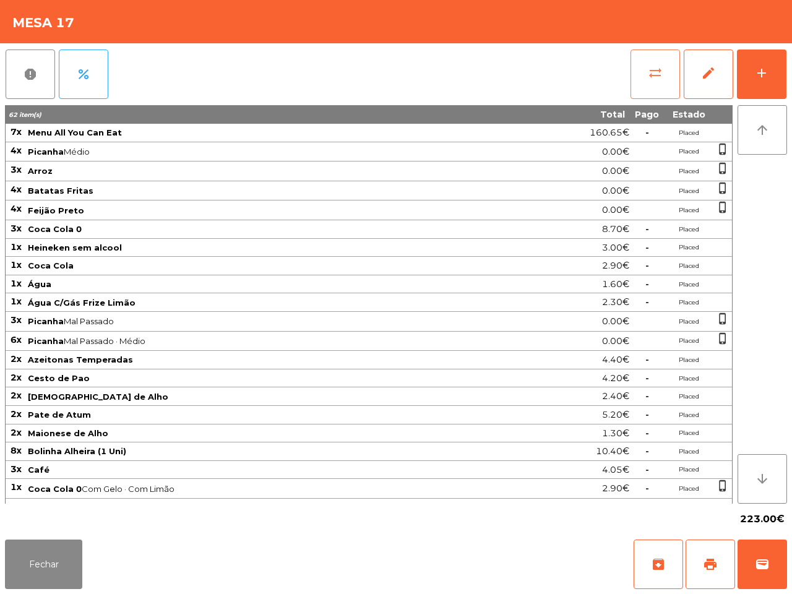
click at [657, 72] on span "sync_alt" at bounding box center [655, 73] width 15 height 15
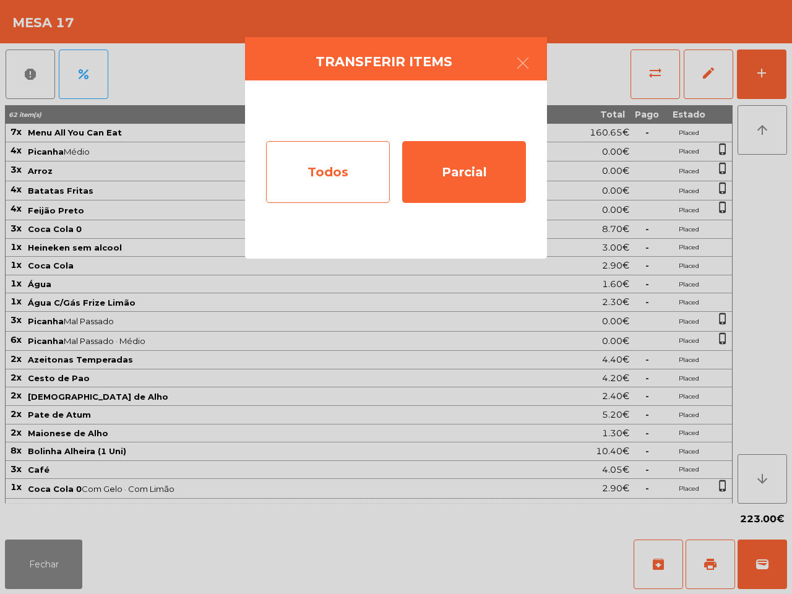
click at [309, 177] on div "Todos" at bounding box center [328, 172] width 124 height 62
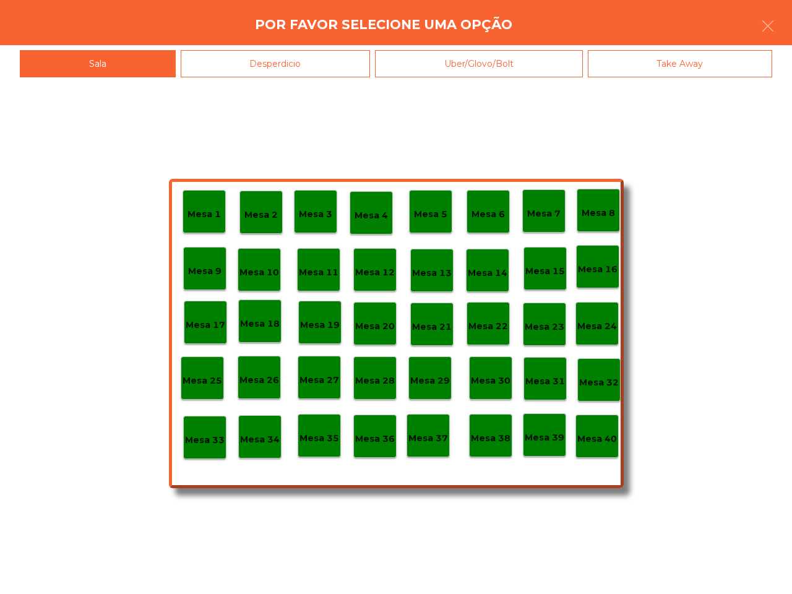
click at [545, 434] on p "Mesa 39" at bounding box center [545, 438] width 40 height 14
